Goal: Navigation & Orientation: Find specific page/section

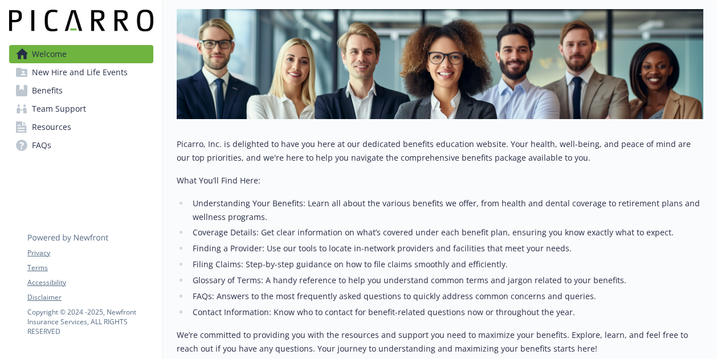
scroll to position [54, 0]
